Goal: Find specific page/section: Find specific page/section

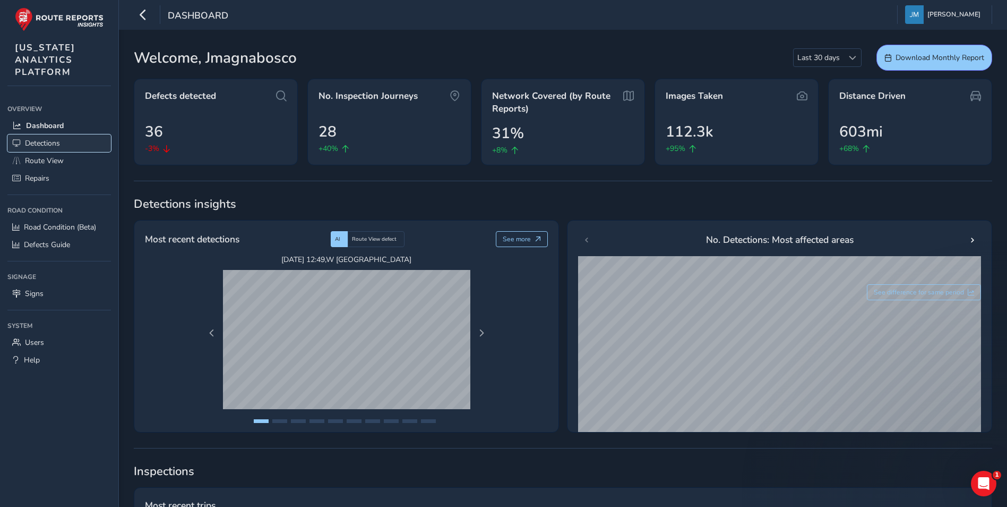
click at [65, 140] on link "Detections" at bounding box center [59, 143] width 104 height 18
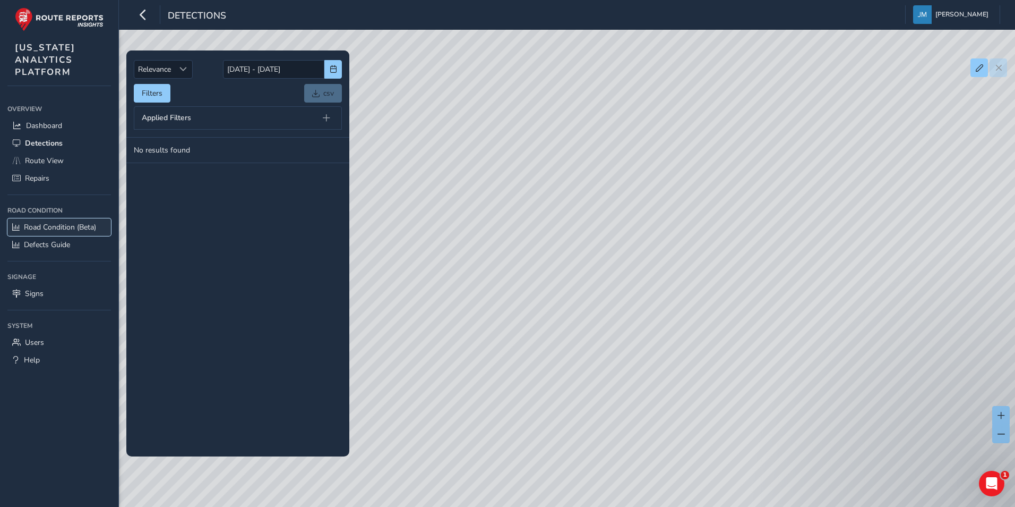
click at [66, 227] on span "Road Condition (Beta)" at bounding box center [60, 227] width 72 height 10
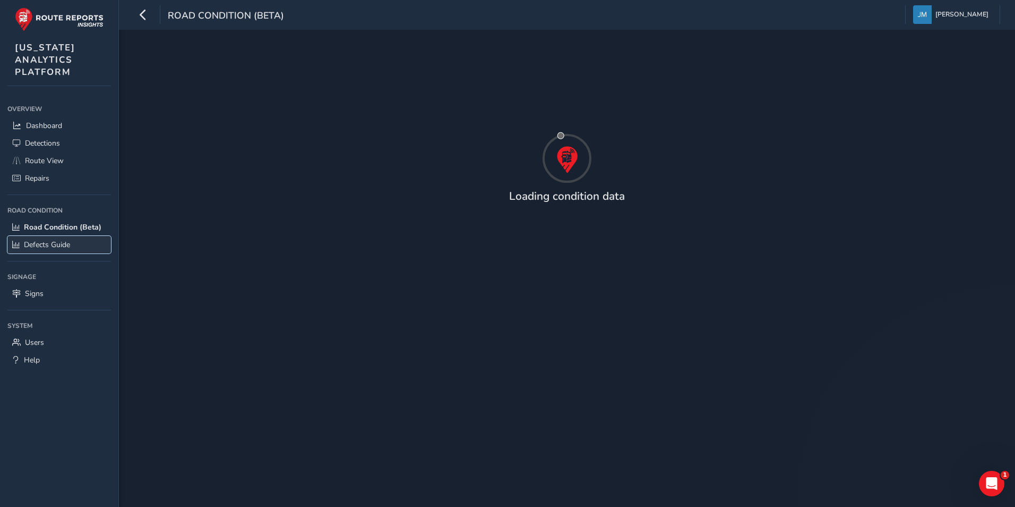
click at [68, 248] on span "Defects Guide" at bounding box center [47, 244] width 46 height 10
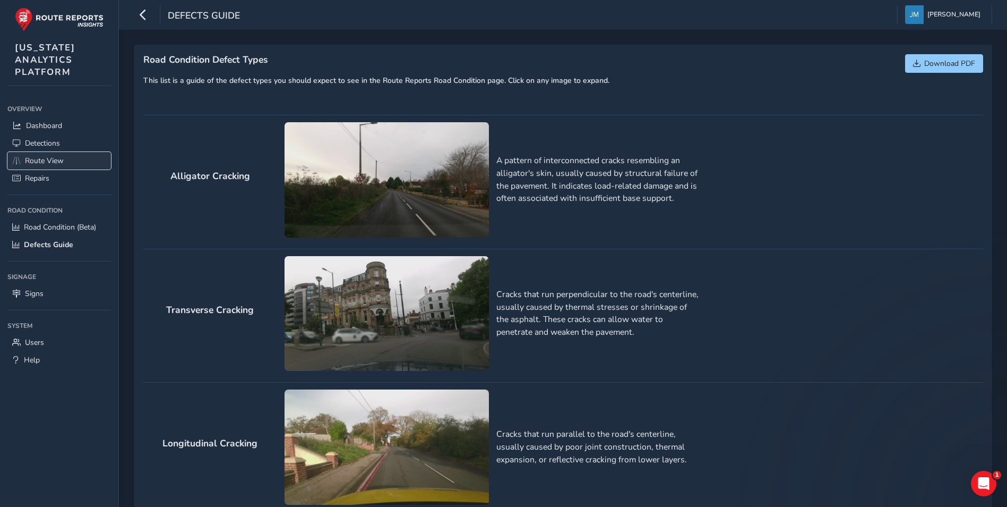
click at [69, 166] on link "Route View" at bounding box center [59, 161] width 104 height 18
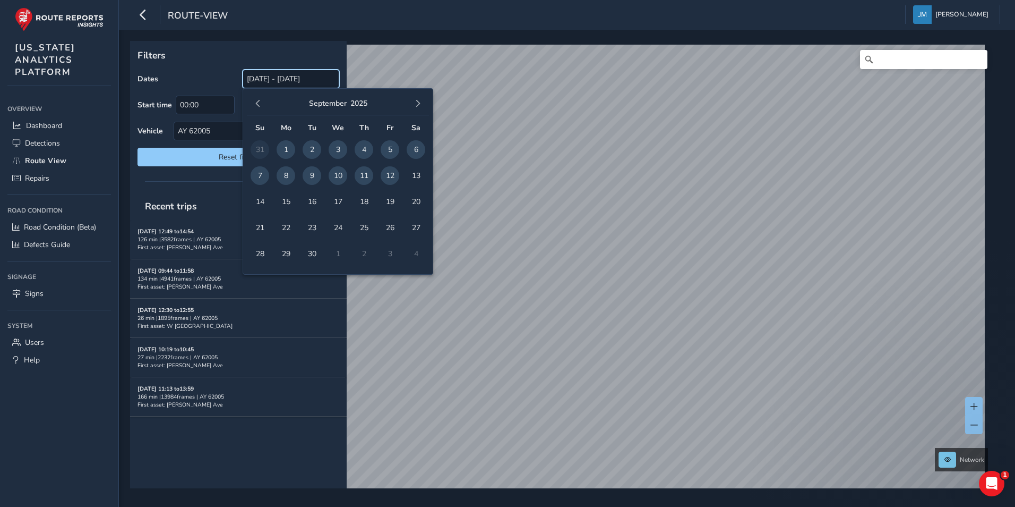
click at [303, 75] on input "[DATE] - [DATE]" at bounding box center [291, 79] width 97 height 19
click at [285, 144] on span "1" at bounding box center [286, 149] width 19 height 19
click at [367, 175] on span "11" at bounding box center [364, 175] width 19 height 19
type input "[DATE] - [DATE]"
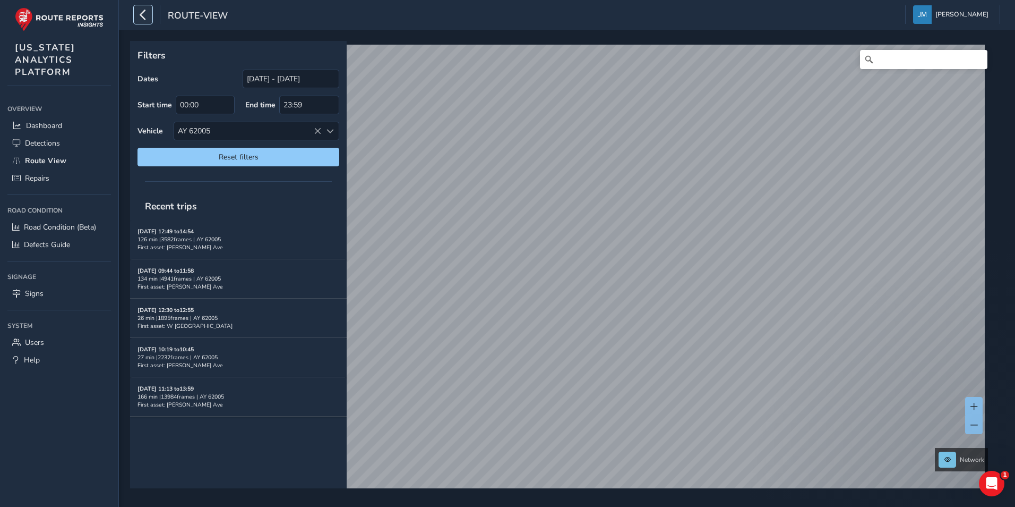
click at [142, 10] on icon "button" at bounding box center [143, 14] width 11 height 19
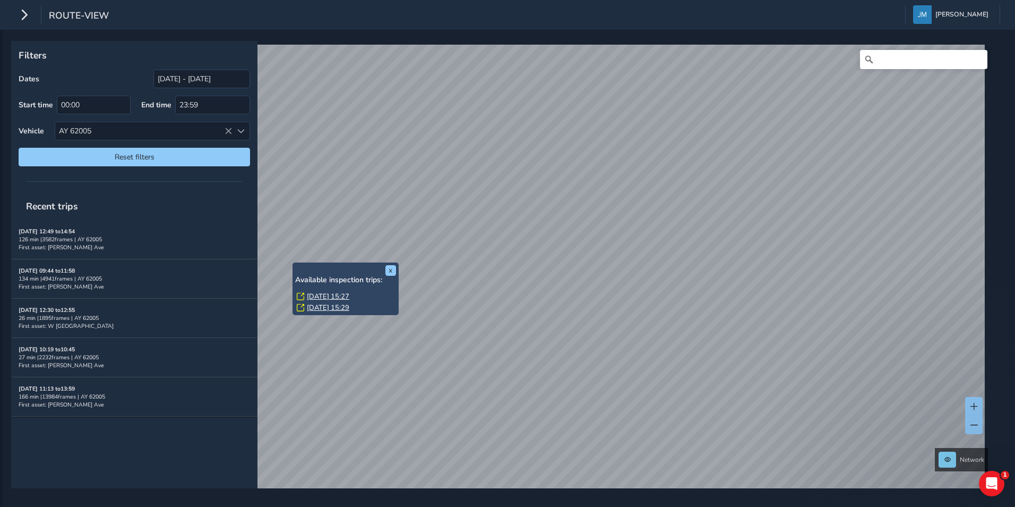
click at [332, 296] on link "[DATE] 15:27" at bounding box center [328, 296] width 42 height 10
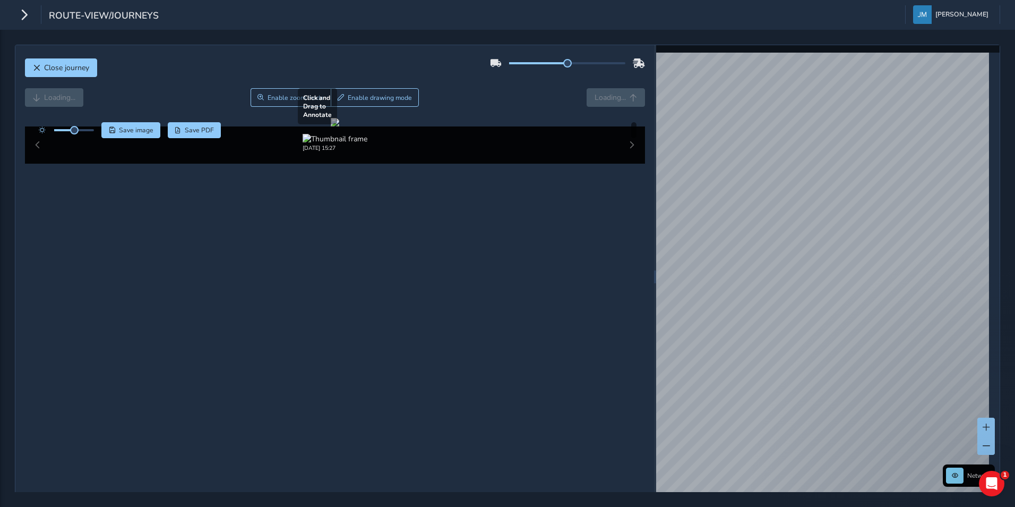
click at [339, 126] on div at bounding box center [335, 122] width 8 height 8
drag, startPoint x: 567, startPoint y: 65, endPoint x: 645, endPoint y: 61, distance: 78.2
click at [645, 61] on div "Close journey Loading... Enable zoom mode Enable drawing mode Loading... Click …" at bounding box center [334, 276] width 639 height 463
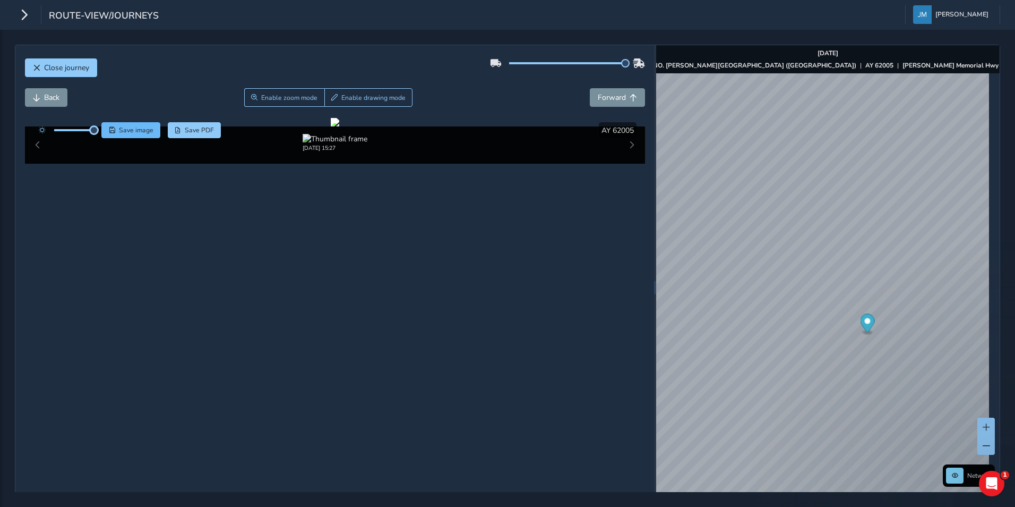
drag, startPoint x: 74, startPoint y: 131, endPoint x: 110, endPoint y: 132, distance: 35.6
click at [110, 132] on div "Save image Save PDF" at bounding box center [127, 130] width 188 height 16
click at [331, 126] on div at bounding box center [335, 122] width 8 height 8
click at [289, 101] on span "Enable zoom mode" at bounding box center [289, 97] width 56 height 8
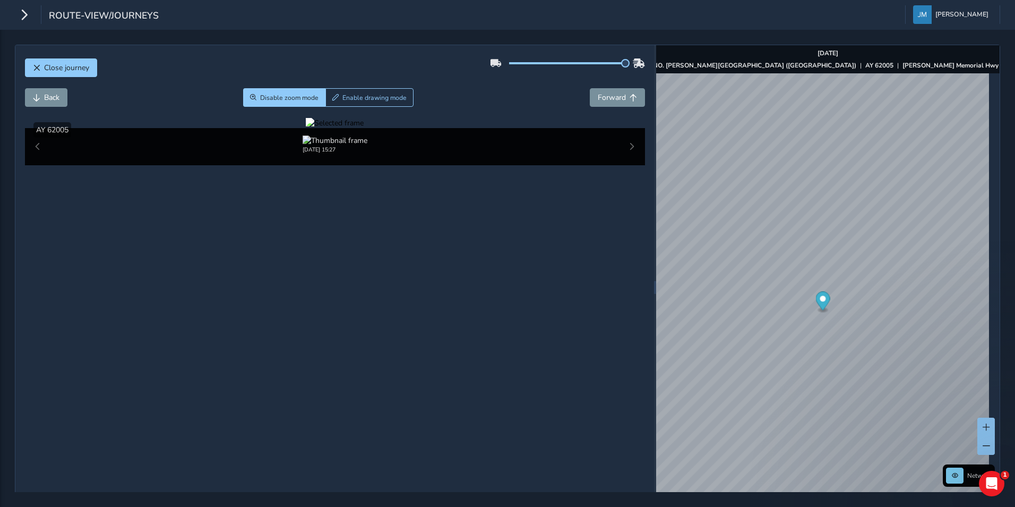
click at [364, 128] on div at bounding box center [335, 123] width 58 height 10
drag, startPoint x: 543, startPoint y: 327, endPoint x: 570, endPoint y: 348, distance: 34.1
click at [585, 347] on img at bounding box center [234, 209] width 1529 height 860
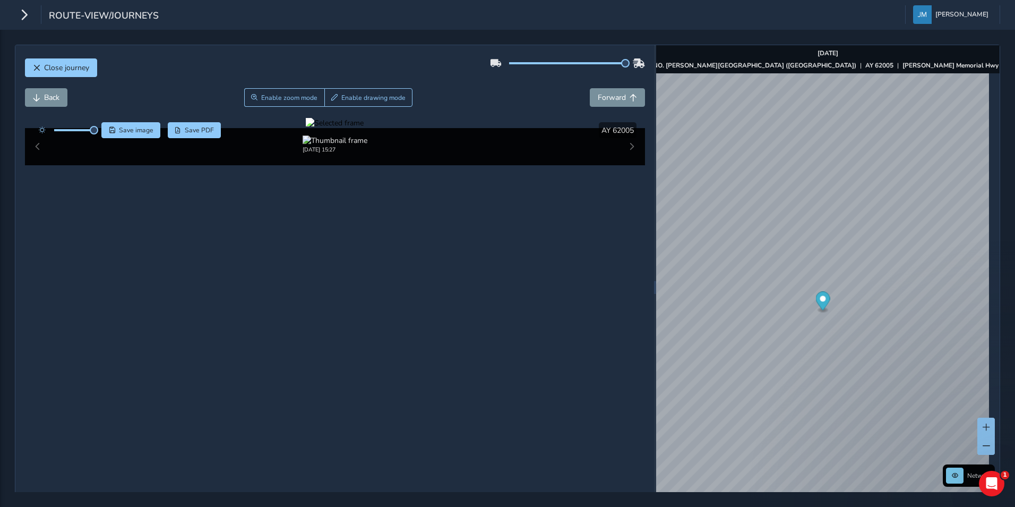
click at [364, 128] on div at bounding box center [335, 123] width 58 height 10
drag, startPoint x: 599, startPoint y: 368, endPoint x: 508, endPoint y: 357, distance: 92.5
click at [508, 357] on img at bounding box center [347, 191] width 1529 height 860
click at [364, 128] on div at bounding box center [335, 123] width 58 height 10
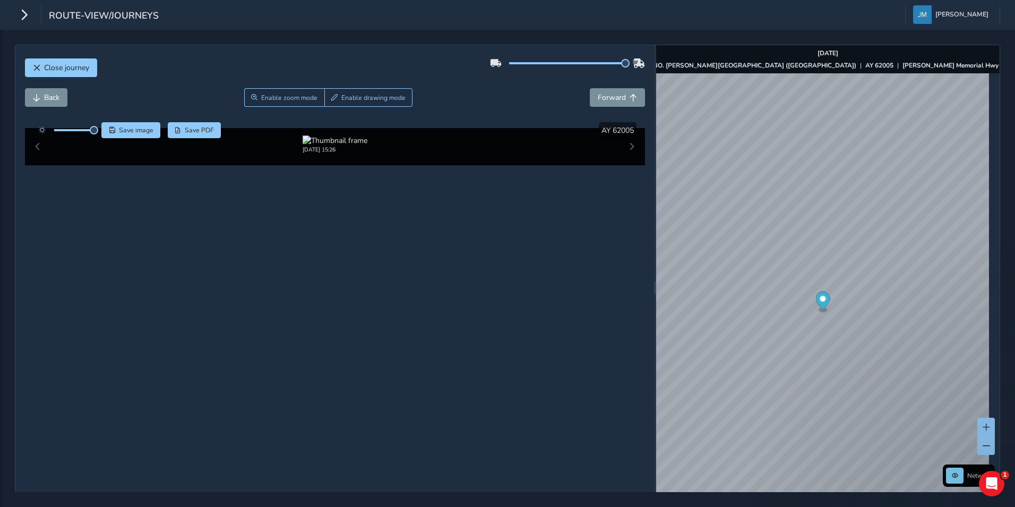
click at [431, 356] on img at bounding box center [467, 193] width 1529 height 860
click at [364, 128] on div at bounding box center [335, 123] width 58 height 10
click at [431, 358] on img at bounding box center [468, 191] width 1529 height 860
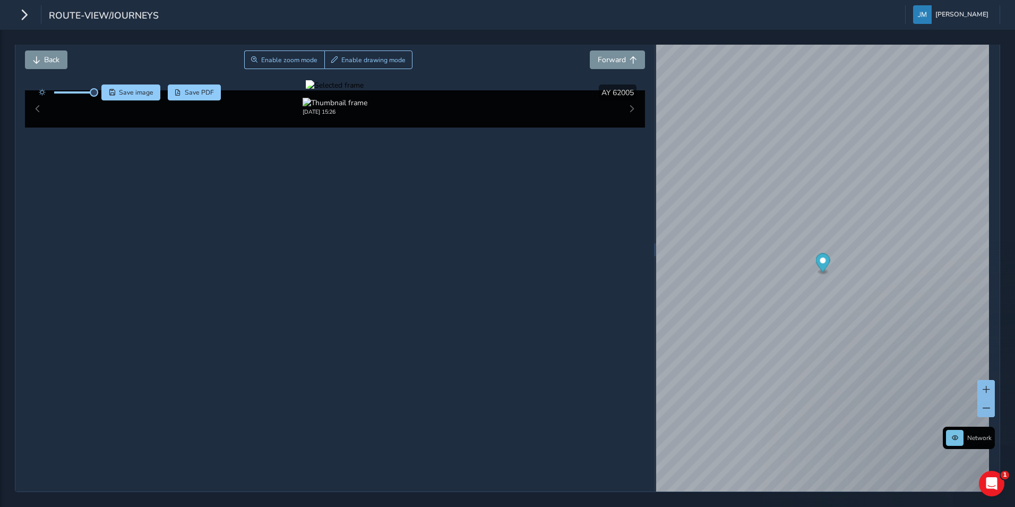
click at [364, 90] on div at bounding box center [335, 85] width 58 height 10
click at [517, 311] on img at bounding box center [339, 166] width 1529 height 860
click at [22, 15] on icon "button" at bounding box center [24, 14] width 11 height 19
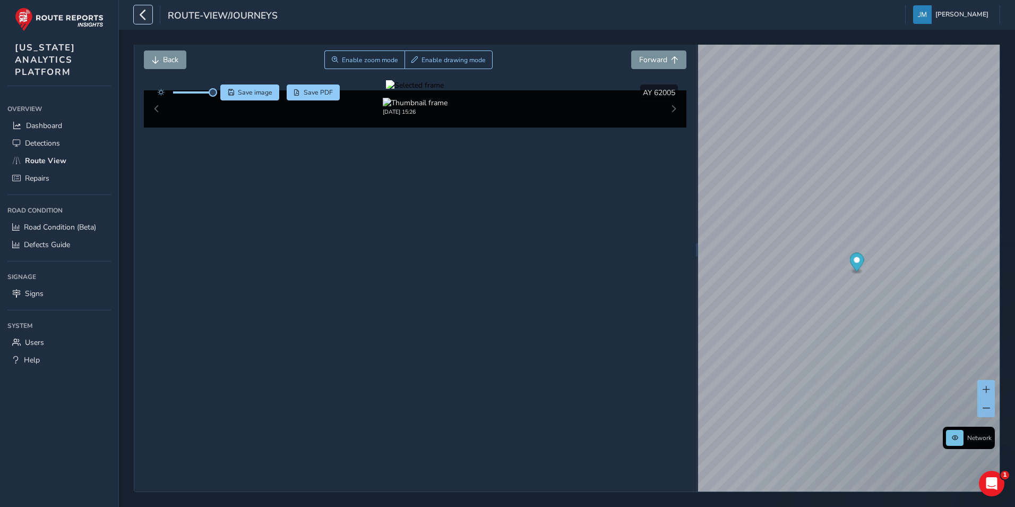
scroll to position [39, 0]
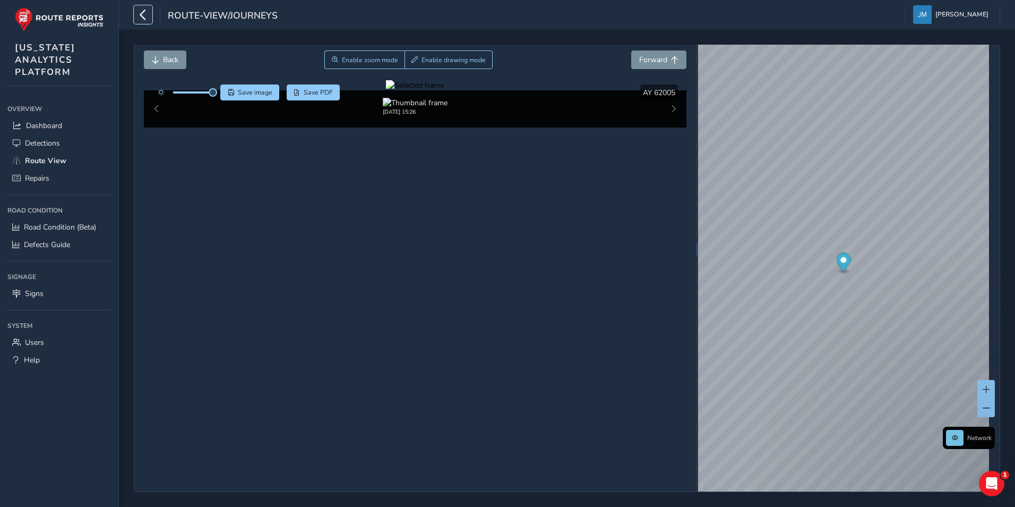
click at [152, 16] on button "button" at bounding box center [143, 14] width 19 height 19
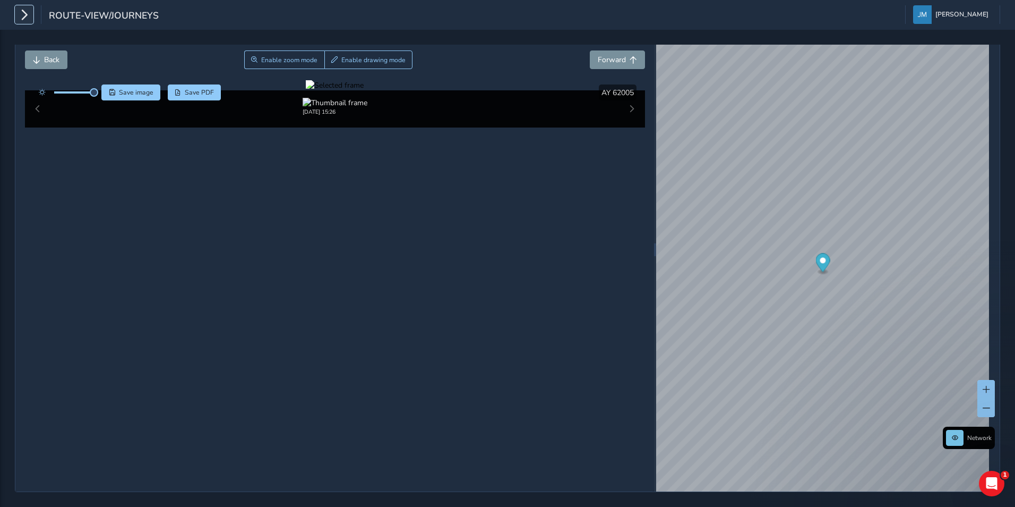
click at [25, 14] on icon "button" at bounding box center [24, 14] width 11 height 19
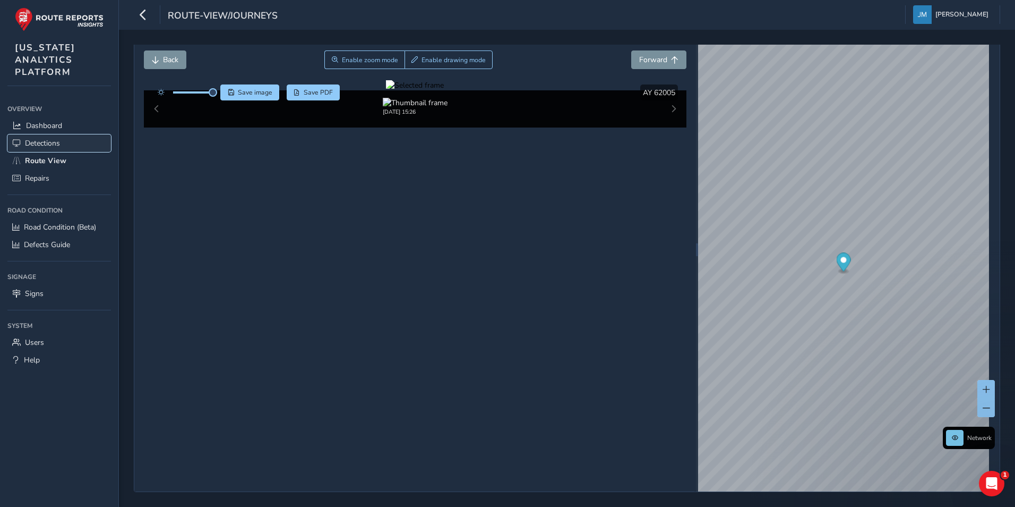
click at [54, 148] on link "Detections" at bounding box center [59, 143] width 104 height 18
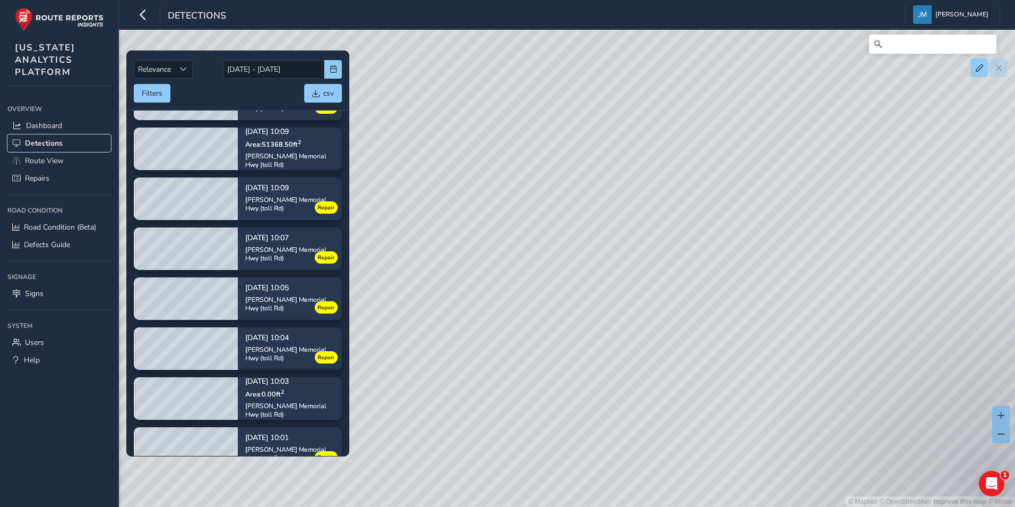
scroll to position [637, 0]
